Goal: Task Accomplishment & Management: Manage account settings

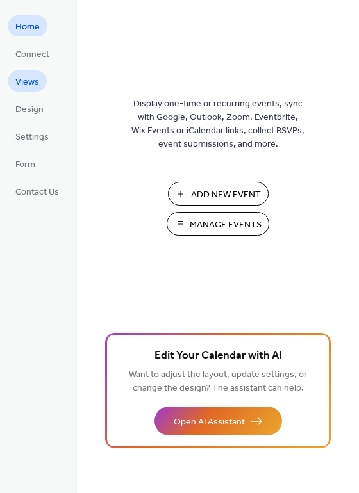
click at [17, 76] on span "Views" at bounding box center [27, 82] width 24 height 13
click at [28, 87] on span "Views" at bounding box center [27, 82] width 24 height 13
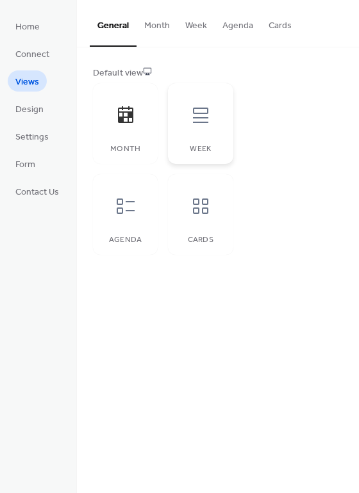
click at [204, 133] on div at bounding box center [200, 115] width 38 height 38
click at [165, 19] on button "Month" at bounding box center [156, 22] width 41 height 45
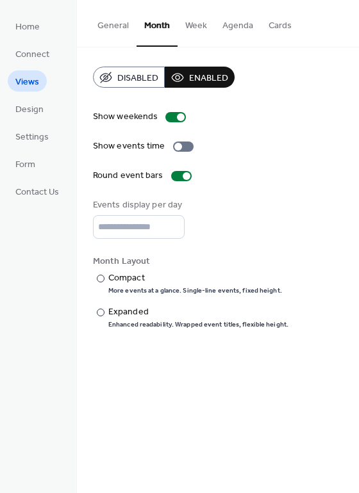
click at [187, 21] on button "Week" at bounding box center [196, 22] width 37 height 45
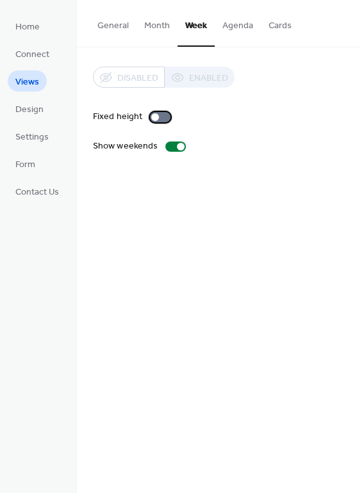
click at [158, 114] on div at bounding box center [160, 117] width 21 height 10
click at [174, 148] on div at bounding box center [175, 147] width 21 height 10
click at [172, 144] on div at bounding box center [175, 147] width 21 height 10
click at [195, 70] on div "Disabled Enabled" at bounding box center [164, 77] width 142 height 21
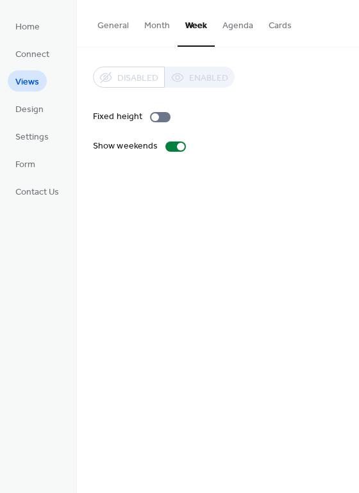
click at [249, 19] on button "Agenda" at bounding box center [238, 22] width 46 height 45
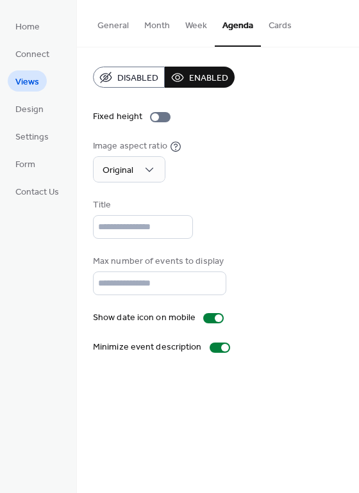
click at [160, 28] on button "Month" at bounding box center [156, 22] width 41 height 45
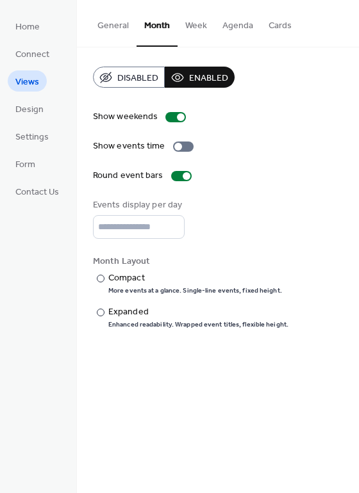
click at [120, 27] on button "General" at bounding box center [113, 22] width 47 height 45
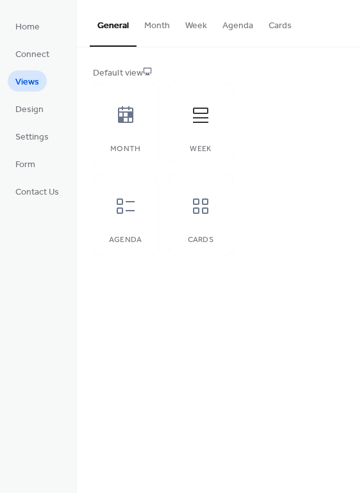
click at [197, 35] on button "Week" at bounding box center [196, 22] width 37 height 45
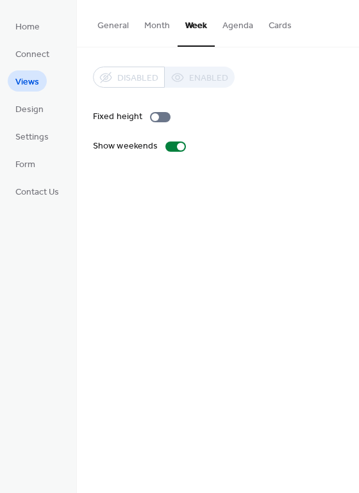
click at [169, 28] on button "Month" at bounding box center [156, 22] width 41 height 45
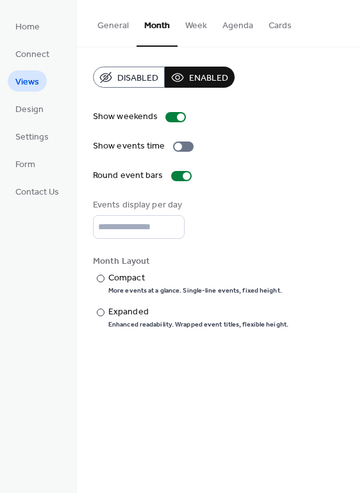
click at [115, 29] on button "General" at bounding box center [113, 22] width 47 height 45
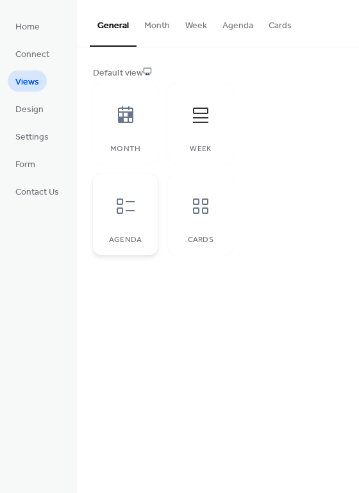
click at [149, 224] on div "Agenda" at bounding box center [125, 214] width 65 height 81
click at [205, 217] on div at bounding box center [200, 206] width 38 height 38
click at [117, 188] on div at bounding box center [125, 206] width 38 height 38
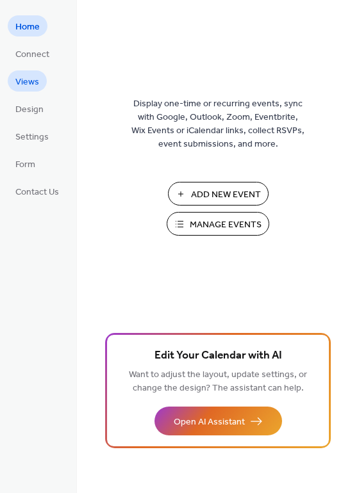
click at [33, 83] on span "Views" at bounding box center [27, 82] width 24 height 13
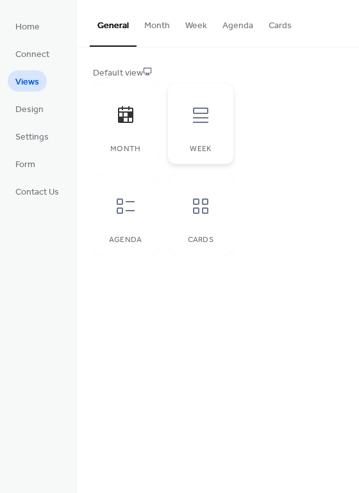
click at [204, 122] on icon at bounding box center [200, 115] width 21 height 21
click at [201, 28] on button "Week" at bounding box center [196, 22] width 37 height 45
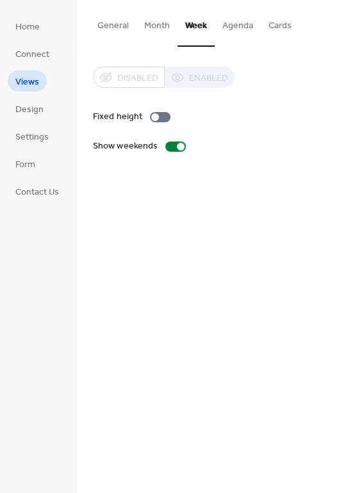
click at [189, 80] on div "Disabled Enabled" at bounding box center [164, 77] width 142 height 21
click at [133, 73] on div "Disabled Enabled" at bounding box center [164, 77] width 142 height 21
click at [227, 20] on button "Agenda" at bounding box center [238, 22] width 46 height 45
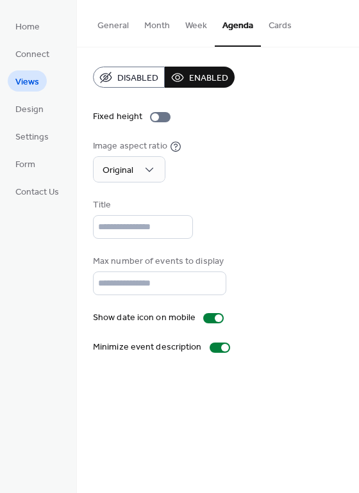
click at [286, 24] on button "Cards" at bounding box center [280, 22] width 38 height 45
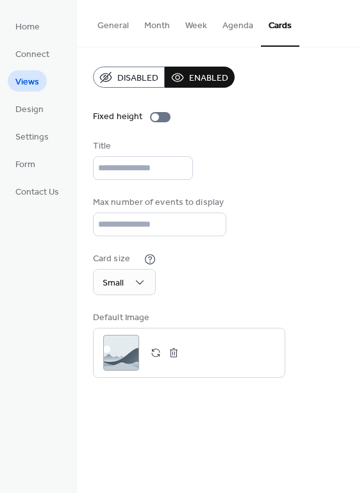
click at [238, 33] on button "Agenda" at bounding box center [238, 22] width 46 height 45
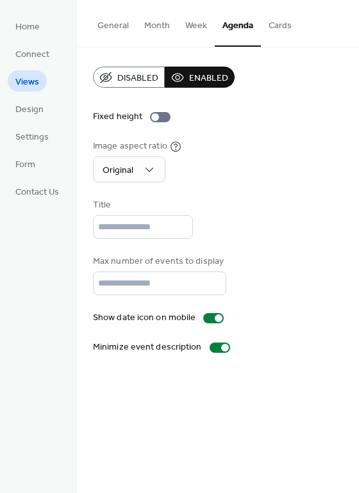
click at [192, 22] on button "Week" at bounding box center [196, 22] width 37 height 45
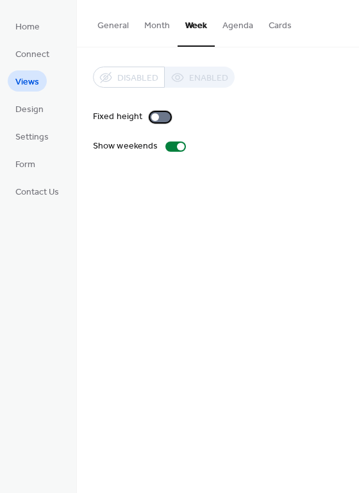
click at [158, 112] on div at bounding box center [160, 117] width 21 height 10
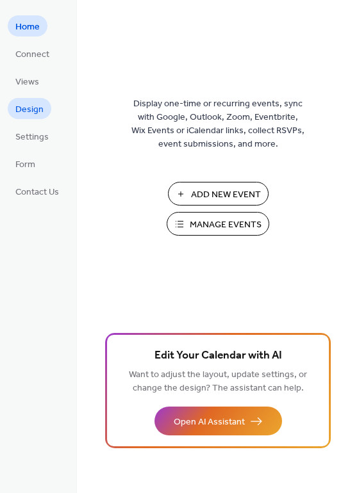
click at [29, 112] on span "Design" at bounding box center [29, 109] width 28 height 13
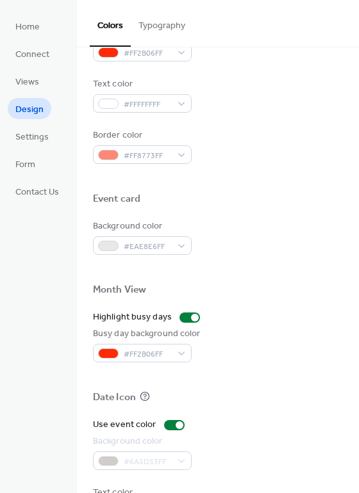
scroll to position [548, 0]
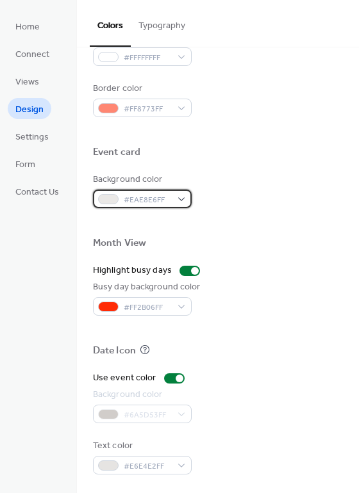
click at [136, 201] on span "#EAE8E6FF" at bounding box center [147, 200] width 47 height 13
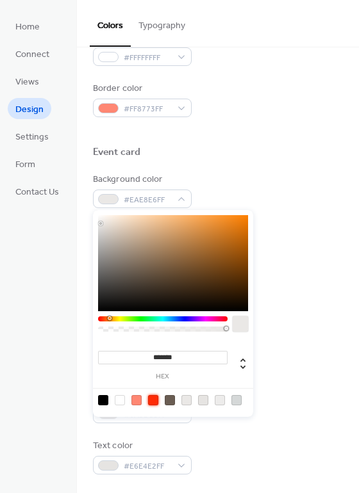
click at [153, 399] on div at bounding box center [153, 400] width 10 height 10
type input "*******"
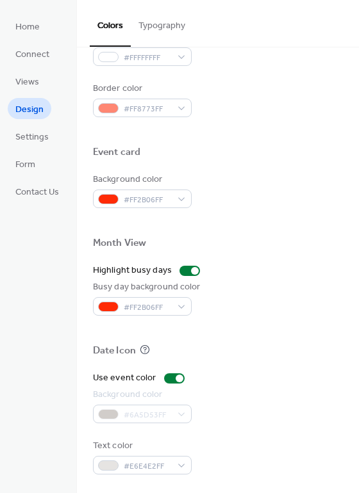
click at [260, 418] on div "Background color #6A5D53FF" at bounding box center [218, 405] width 250 height 35
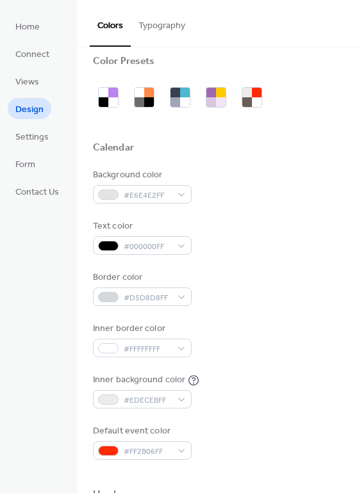
scroll to position [0, 0]
